Goal: Transaction & Acquisition: Book appointment/travel/reservation

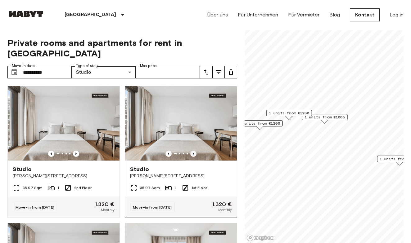
click at [194, 151] on icon "Previous image" at bounding box center [193, 154] width 6 height 6
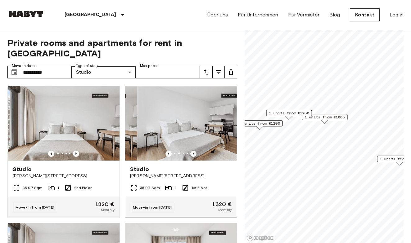
click at [194, 151] on icon "Previous image" at bounding box center [193, 154] width 6 height 6
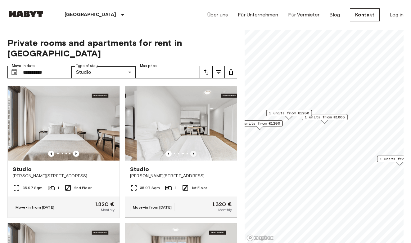
click at [194, 151] on icon "Previous image" at bounding box center [193, 154] width 6 height 6
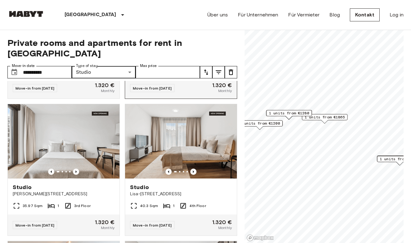
scroll to position [121, 0]
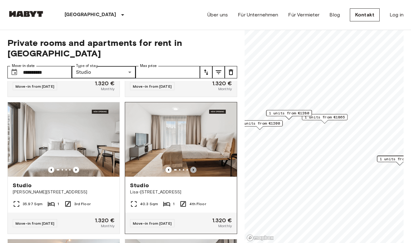
click at [195, 167] on icon "Previous image" at bounding box center [193, 170] width 6 height 6
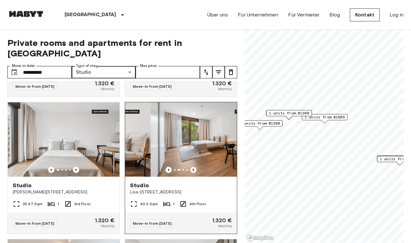
click at [195, 167] on icon "Previous image" at bounding box center [193, 170] width 6 height 6
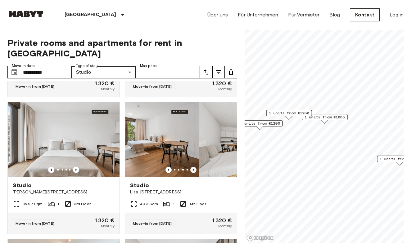
click at [195, 167] on icon "Previous image" at bounding box center [193, 170] width 6 height 6
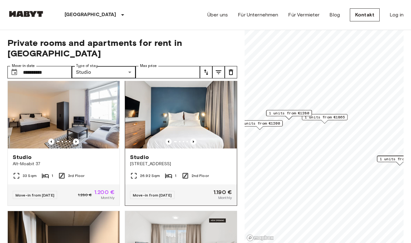
scroll to position [286, 0]
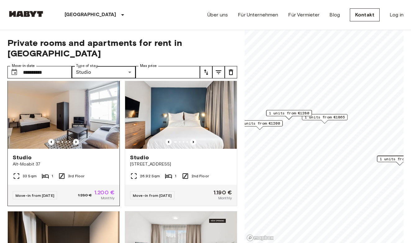
click at [76, 139] on icon "Previous image" at bounding box center [76, 142] width 6 height 6
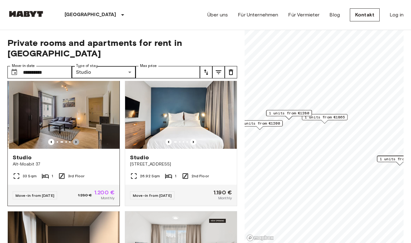
click at [76, 139] on icon "Previous image" at bounding box center [76, 142] width 6 height 6
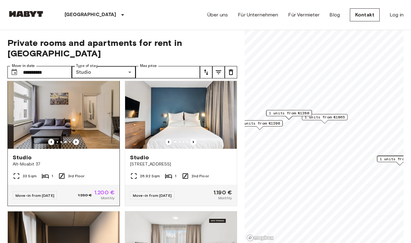
click at [76, 139] on icon "Previous image" at bounding box center [76, 142] width 6 height 6
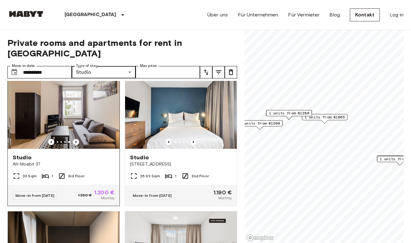
click at [76, 139] on icon "Previous image" at bounding box center [76, 142] width 6 height 6
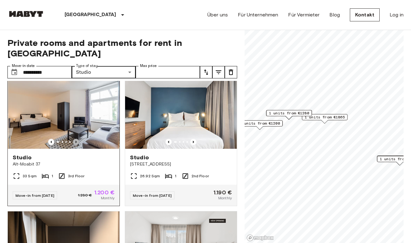
click at [76, 139] on icon "Previous image" at bounding box center [76, 142] width 6 height 6
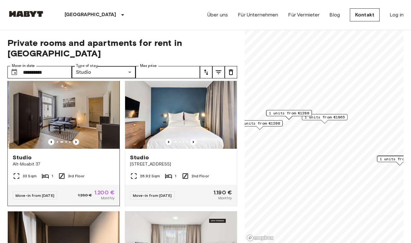
click at [76, 139] on icon "Previous image" at bounding box center [76, 142] width 6 height 6
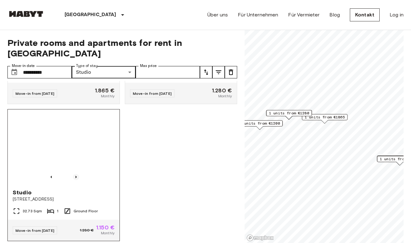
scroll to position [525, 0]
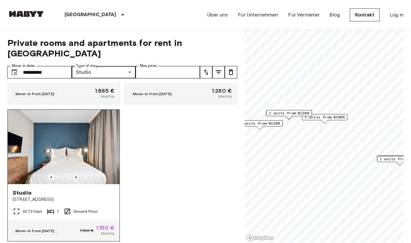
click at [75, 174] on icon "Previous image" at bounding box center [76, 177] width 6 height 6
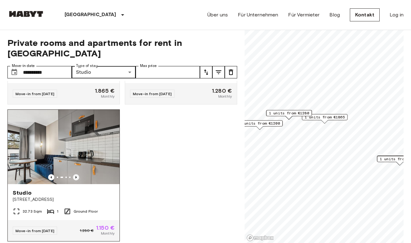
click at [75, 174] on icon "Previous image" at bounding box center [76, 177] width 6 height 6
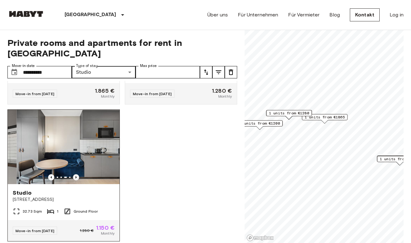
click at [75, 174] on icon "Previous image" at bounding box center [76, 177] width 6 height 6
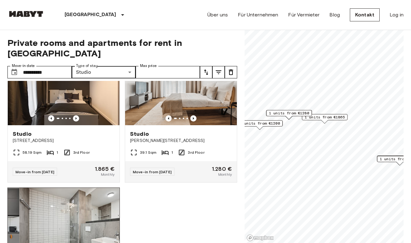
scroll to position [436, 0]
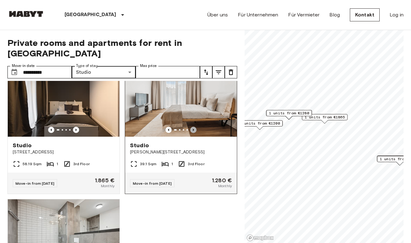
click at [192, 127] on icon "Previous image" at bounding box center [193, 130] width 6 height 6
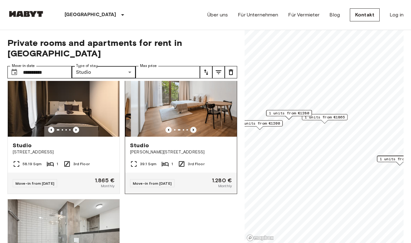
click at [192, 127] on icon "Previous image" at bounding box center [193, 130] width 6 height 6
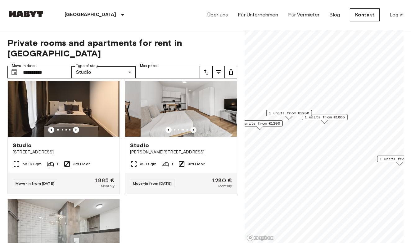
click at [192, 127] on icon "Previous image" at bounding box center [193, 130] width 6 height 6
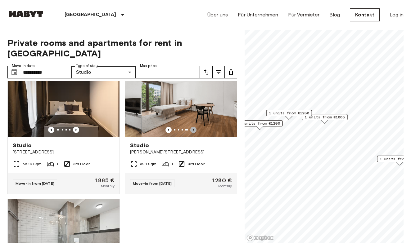
click at [192, 127] on icon "Previous image" at bounding box center [193, 130] width 6 height 6
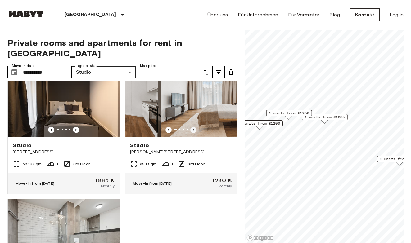
click at [192, 127] on icon "Previous image" at bounding box center [193, 130] width 6 height 6
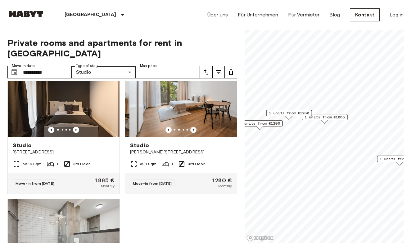
click at [192, 127] on icon "Previous image" at bounding box center [193, 130] width 6 height 6
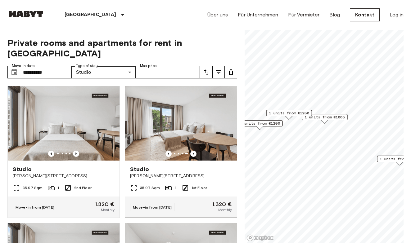
scroll to position [0, 0]
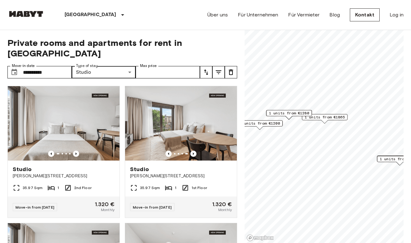
click at [296, 116] on span "1 units from €1280" at bounding box center [289, 114] width 40 height 6
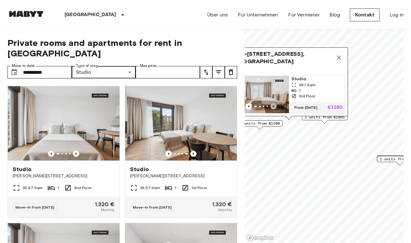
click at [272, 106] on icon "Previous image" at bounding box center [273, 106] width 6 height 6
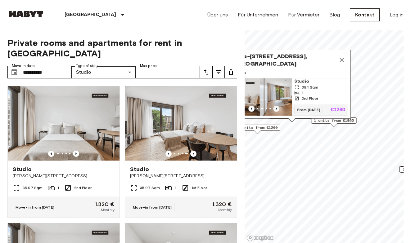
click at [272, 106] on img "Map marker" at bounding box center [288, 97] width 56 height 37
